Goal: Obtain resource: Obtain resource

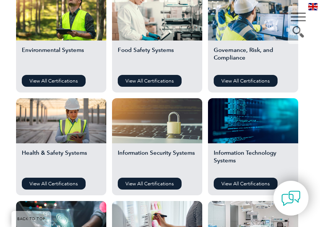
scroll to position [344, 0]
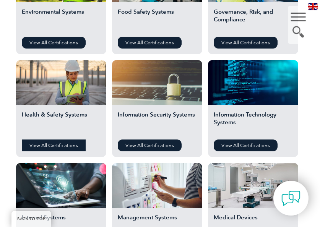
click at [68, 145] on link "View All Certifications" at bounding box center [54, 146] width 64 height 12
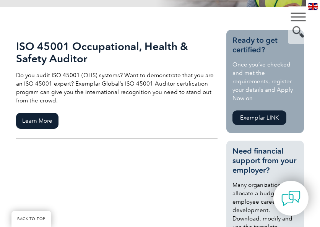
scroll to position [153, 0]
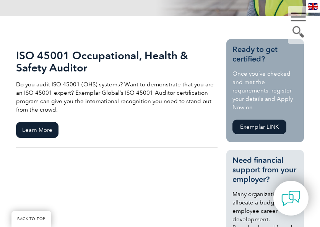
click at [264, 129] on link "Exemplar LINK" at bounding box center [259, 127] width 54 height 15
click at [53, 120] on link "ISO 45001 Occupational, Health & Safety Auditor Do you audit ISO 45001 (OHS) sy…" at bounding box center [117, 93] width 202 height 109
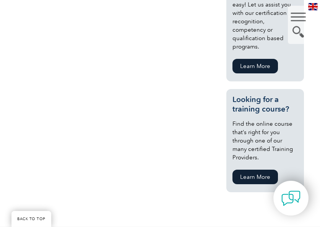
scroll to position [574, 0]
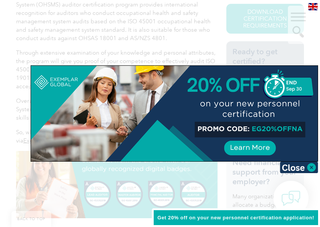
scroll to position [229, 0]
click at [309, 167] on img at bounding box center [299, 167] width 38 height 11
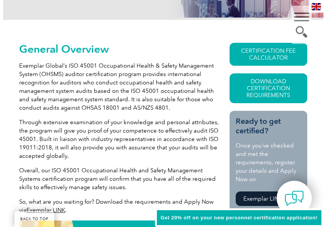
scroll to position [153, 0]
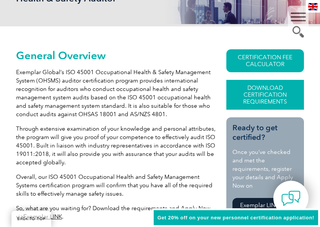
click at [259, 91] on link "Download Certification Requirements" at bounding box center [265, 95] width 78 height 30
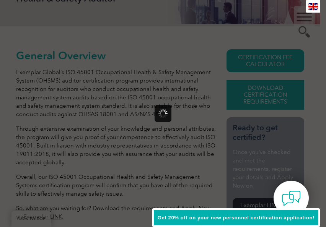
scroll to position [0, 0]
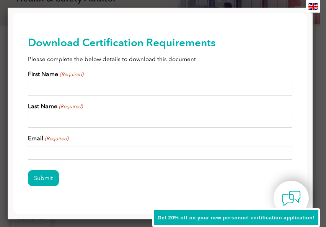
click at [163, 93] on input "First Name (Required)" at bounding box center [160, 89] width 264 height 14
type input "Kai Yip"
type input "Lee"
type input "ralph.k.y.lee@gmail.com"
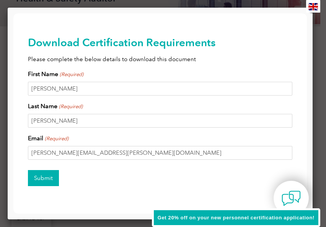
click at [54, 179] on input "Submit" at bounding box center [43, 178] width 31 height 16
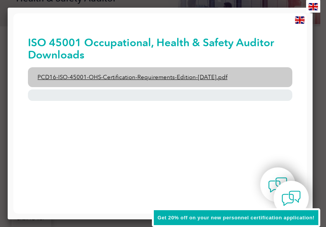
click at [154, 80] on link "PCD16-ISO-45001-OHS-Certification-Requirements-Edition-2-April-2022.pdf" at bounding box center [160, 77] width 264 height 20
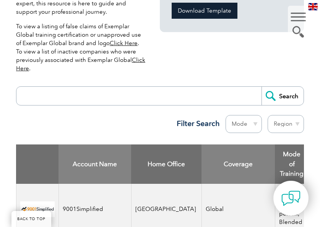
scroll to position [268, 0]
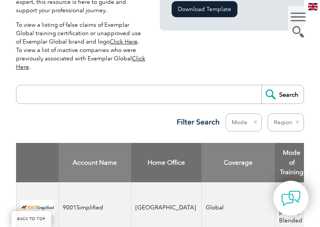
click at [203, 94] on input "search" at bounding box center [140, 94] width 241 height 18
type input "global"
click at [262, 85] on input "Search" at bounding box center [283, 94] width 42 height 18
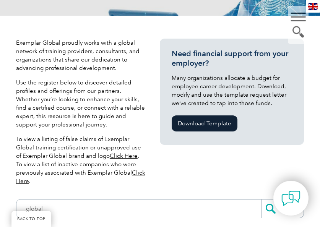
scroll to position [153, 0]
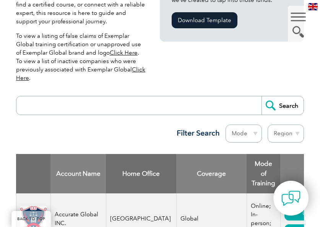
scroll to position [306, 0]
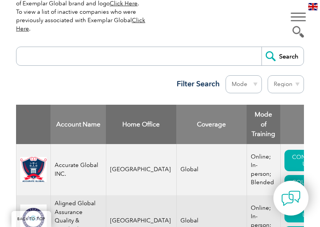
click at [69, 61] on input "search" at bounding box center [140, 56] width 241 height 18
type input "c"
type input "global compliance"
click at [262, 47] on input "Search" at bounding box center [283, 56] width 42 height 18
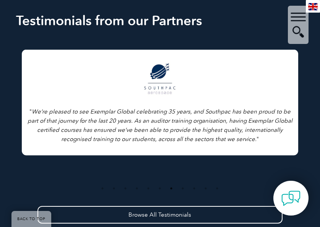
scroll to position [1531, 0]
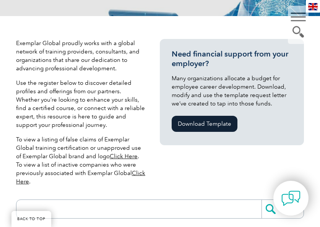
scroll to position [191, 0]
